Goal: Complete application form

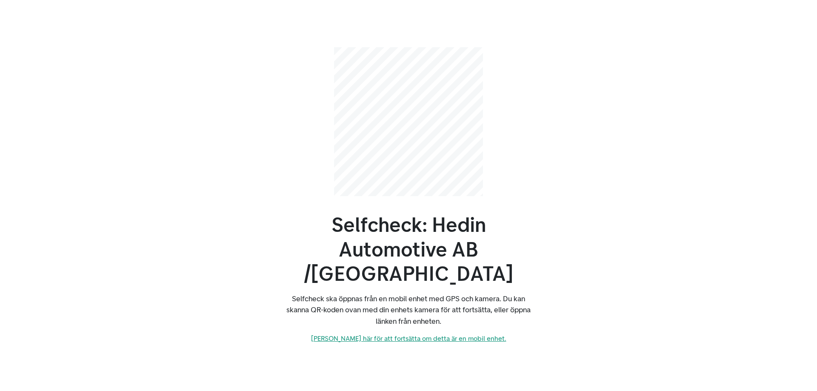
click at [474, 334] on link "[PERSON_NAME] här för att fortsätta om detta är en mobil enhet." at bounding box center [408, 338] width 195 height 8
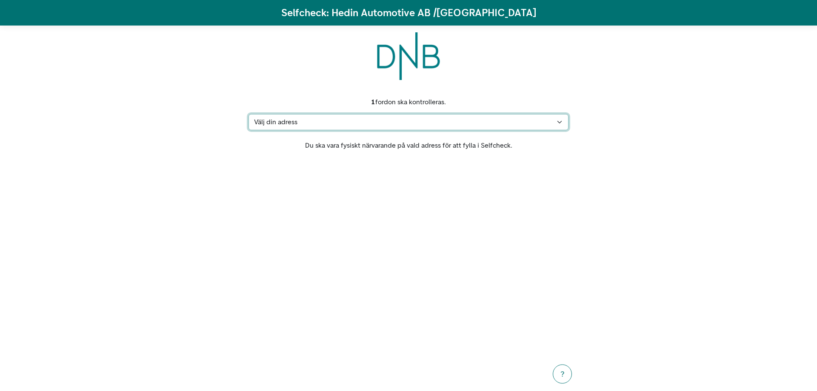
click at [454, 126] on select "Välj din adress Hummergatan 8, 97334 Luleå Min adress saknas" at bounding box center [408, 122] width 320 height 16
select select "4999"
click at [248, 114] on select "Välj din adress Hummergatan 8, 97334 Luleå Min adress saknas" at bounding box center [408, 122] width 320 height 16
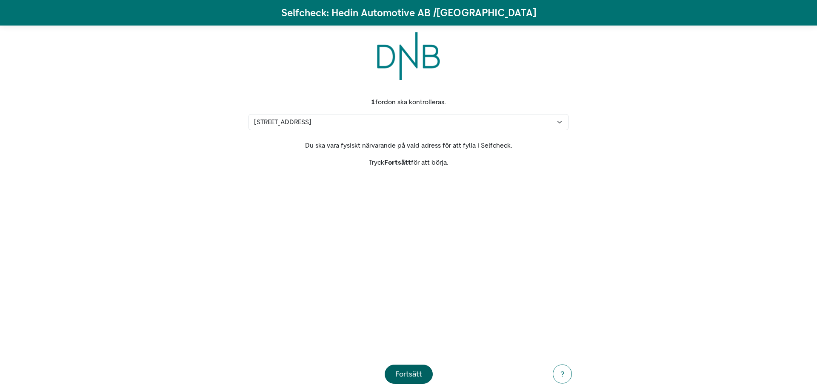
click at [407, 373] on div "Fortsätt" at bounding box center [408, 373] width 27 height 11
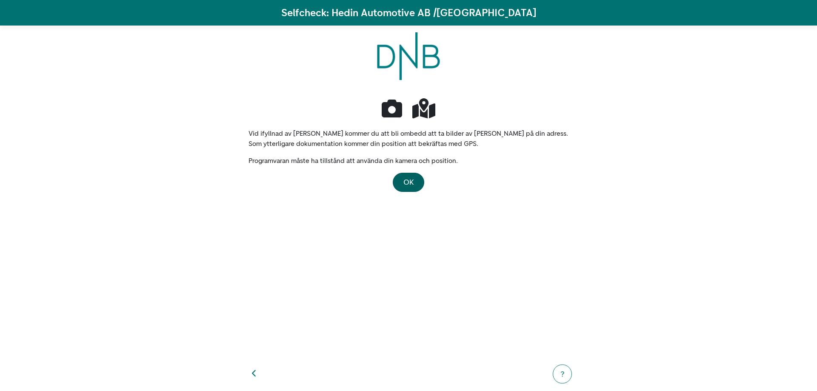
click at [411, 175] on button "OK" at bounding box center [408, 182] width 31 height 19
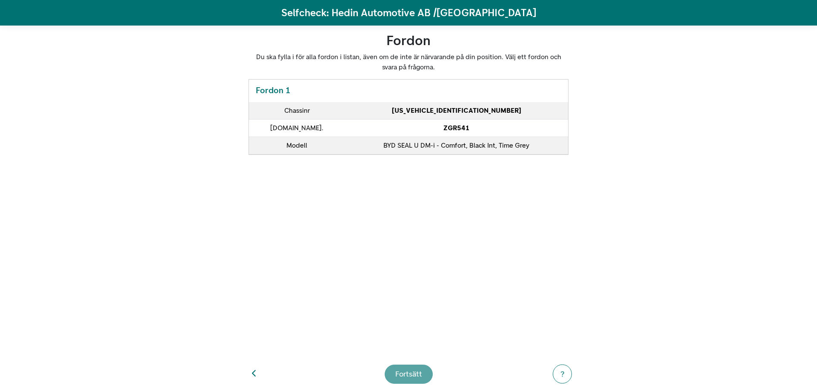
click at [419, 373] on footer "Fortsätt ?" at bounding box center [408, 374] width 340 height 34
click at [417, 376] on footer "Fortsätt ?" at bounding box center [408, 374] width 340 height 34
click at [467, 151] on td "BYD SEAL U DM-i - Comfort, Black Int, Time Grey" at bounding box center [456, 145] width 223 height 17
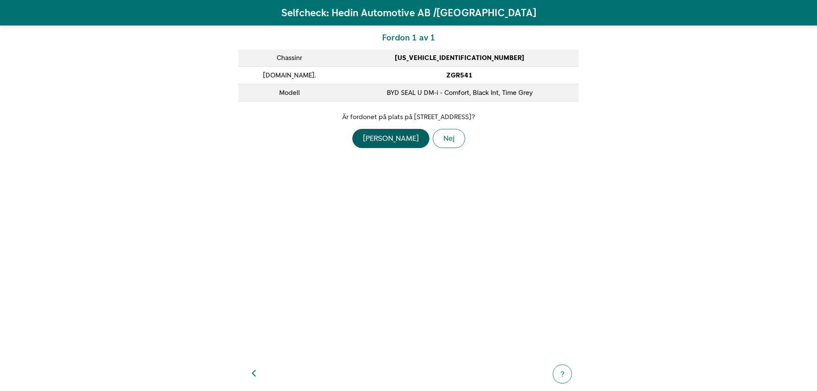
click at [387, 137] on div "Ja" at bounding box center [391, 138] width 56 height 11
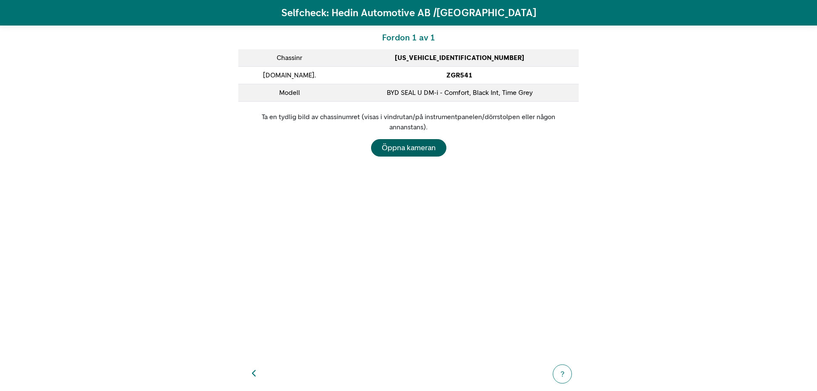
click at [424, 146] on div "Öppna kameran" at bounding box center [409, 147] width 54 height 11
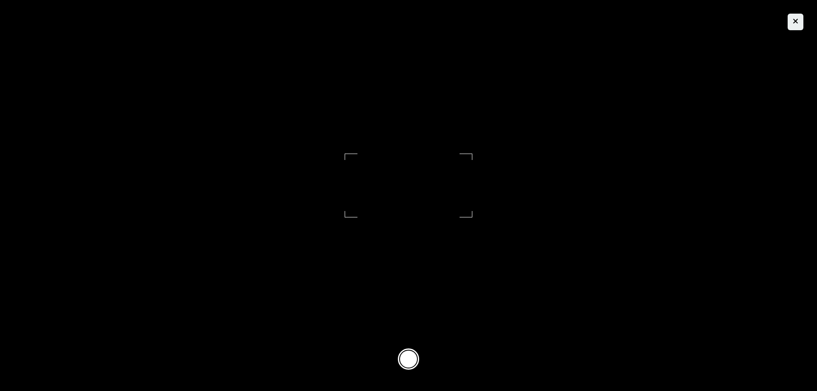
click at [796, 21] on icon "button" at bounding box center [796, 21] width 6 height 8
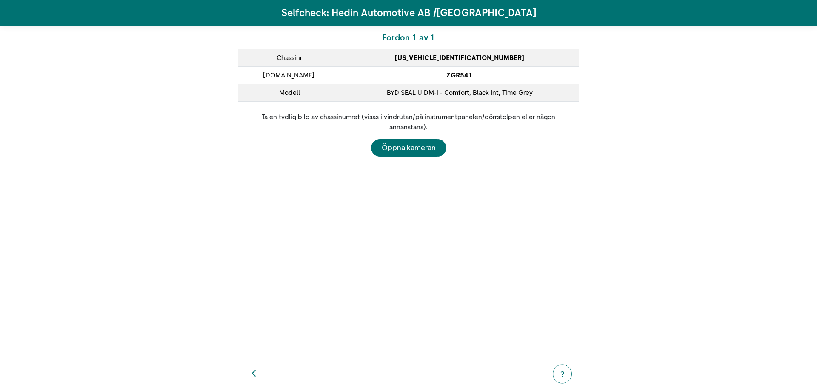
click at [256, 373] on icon "button" at bounding box center [254, 374] width 5 height 8
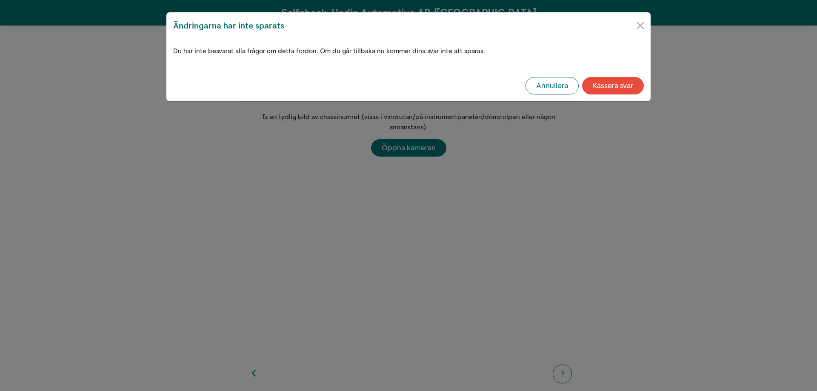
click at [556, 86] on div "Annullera" at bounding box center [552, 85] width 32 height 11
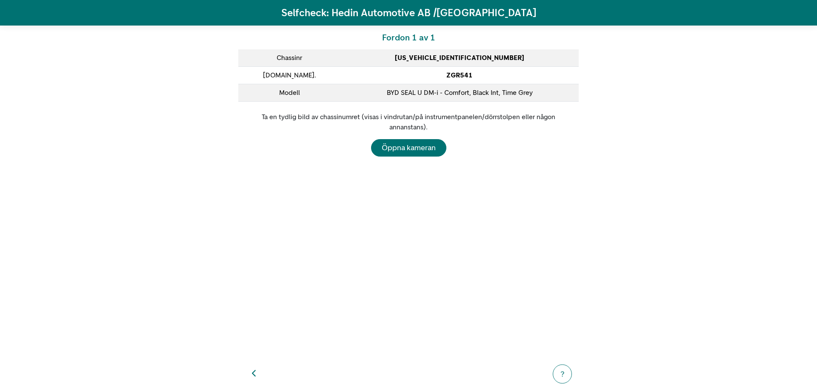
click at [257, 371] on button "button" at bounding box center [254, 374] width 18 height 18
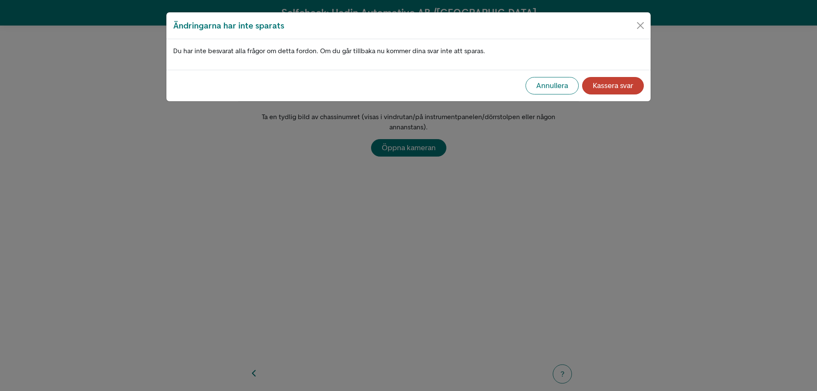
click at [625, 88] on div "Kassera svar" at bounding box center [613, 85] width 40 height 11
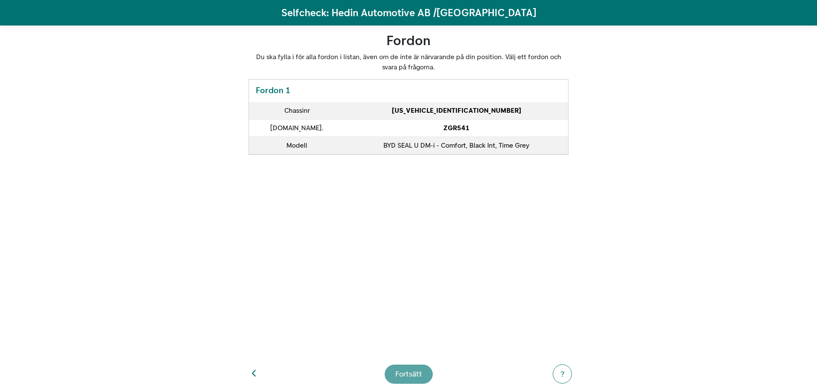
click at [251, 374] on button "button" at bounding box center [254, 374] width 18 height 18
select select "4999"
